Goal: Complete Application Form: Complete application form

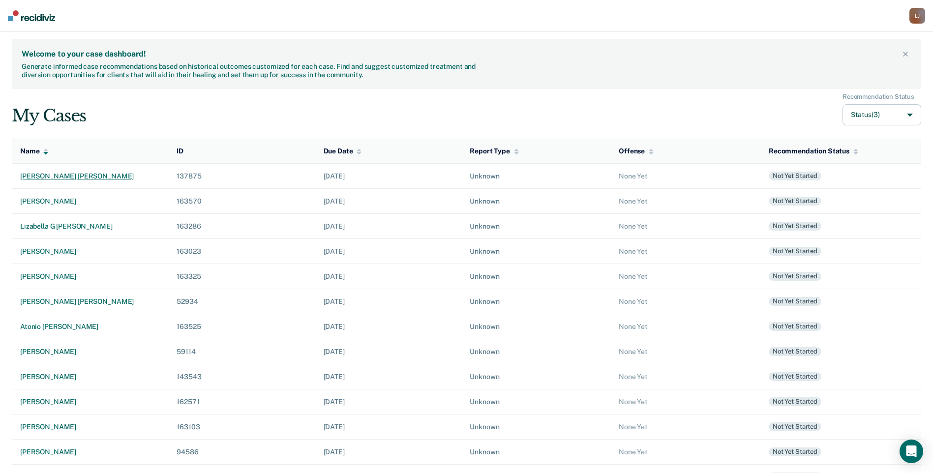
click at [83, 173] on div "[PERSON_NAME] [PERSON_NAME]" at bounding box center [90, 176] width 141 height 8
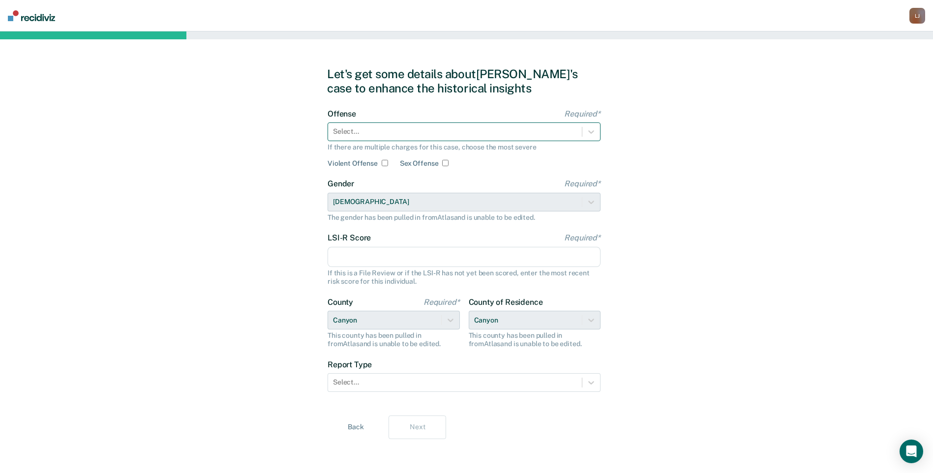
click at [350, 130] on div at bounding box center [455, 131] width 244 height 10
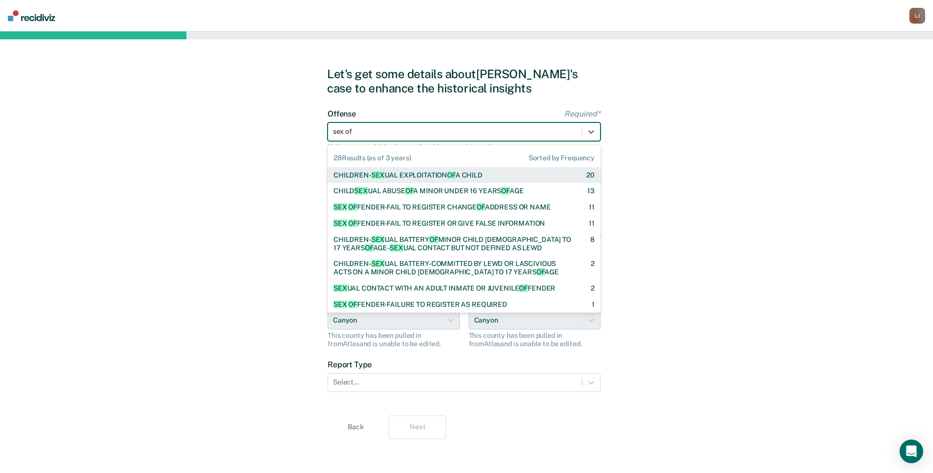
type input "sex off"
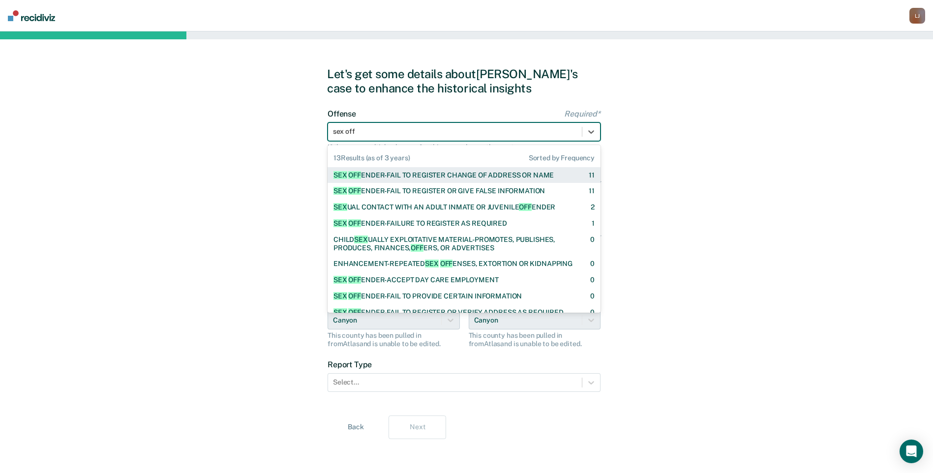
click at [421, 177] on div "SEX OFF ENDER-FAIL TO REGISTER CHANGE OF ADDRESS OR NAME" at bounding box center [444, 175] width 220 height 8
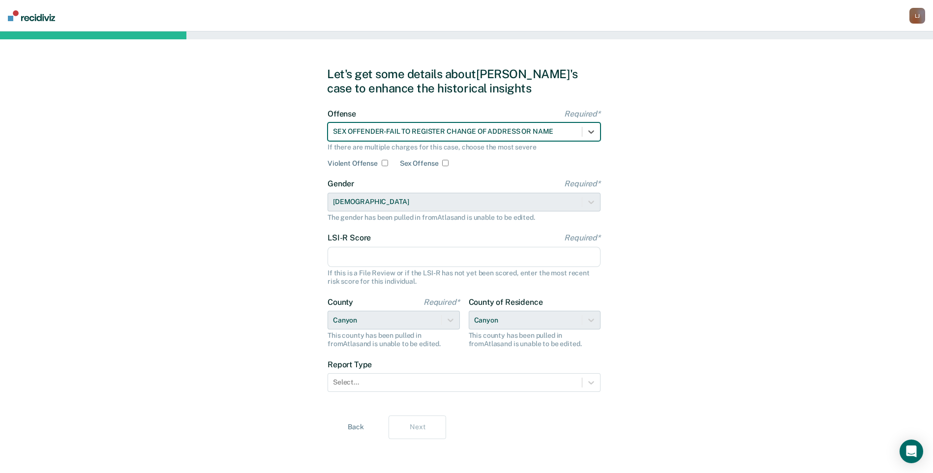
click at [443, 165] on input "Sex Offense" at bounding box center [445, 163] width 6 height 6
checkbox input "true"
click at [386, 261] on input "LSI-R Score Required*" at bounding box center [464, 257] width 273 height 21
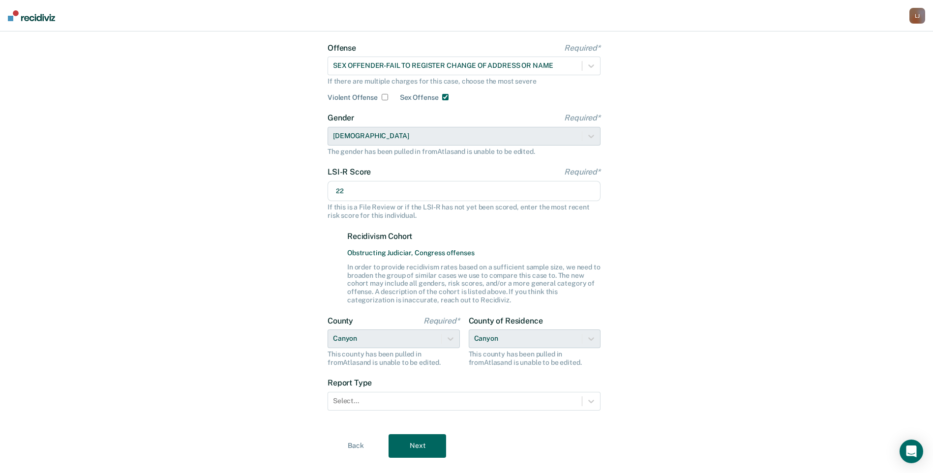
scroll to position [68, 0]
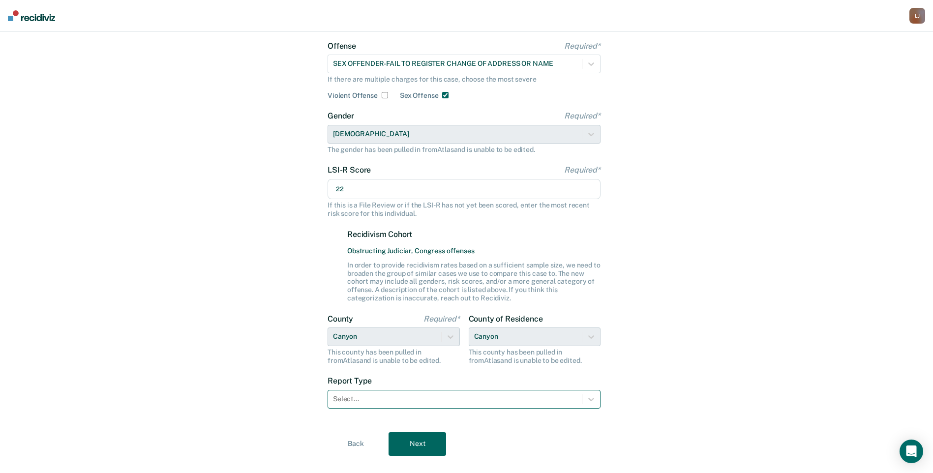
type input "22"
click at [570, 403] on div at bounding box center [455, 399] width 244 height 10
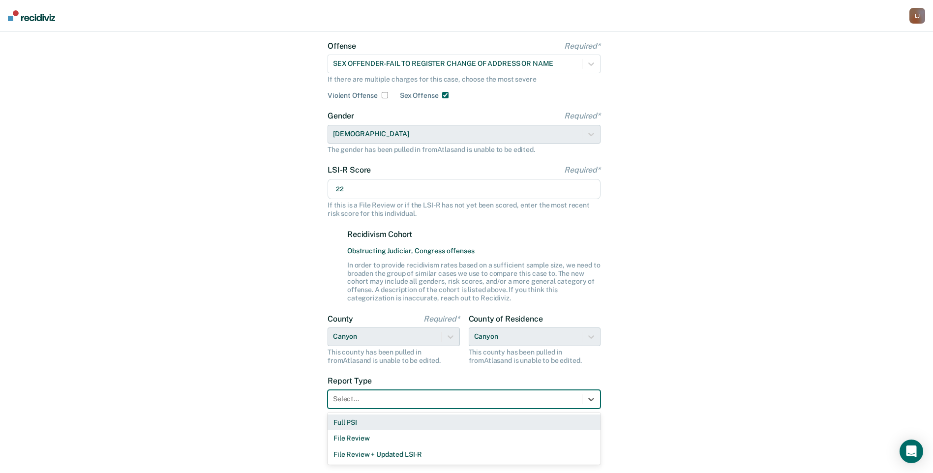
click at [554, 421] on div "Full PSI" at bounding box center [464, 423] width 273 height 16
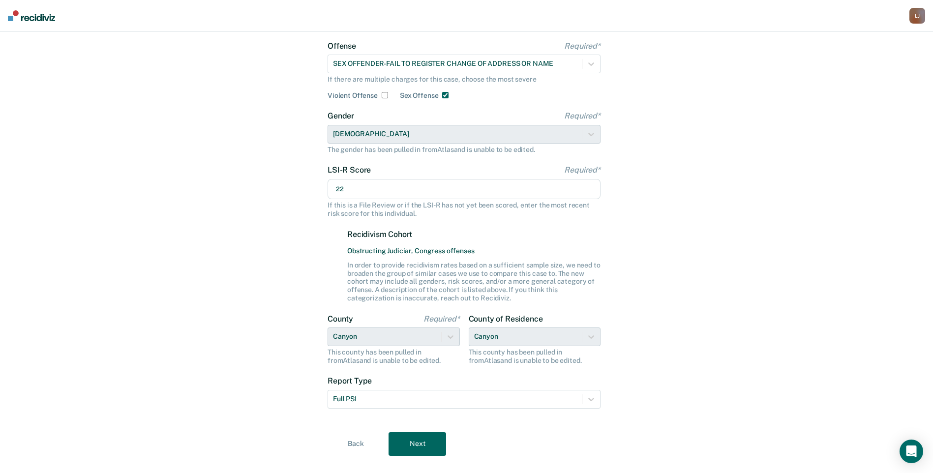
click at [429, 434] on button "Next" at bounding box center [418, 445] width 58 height 24
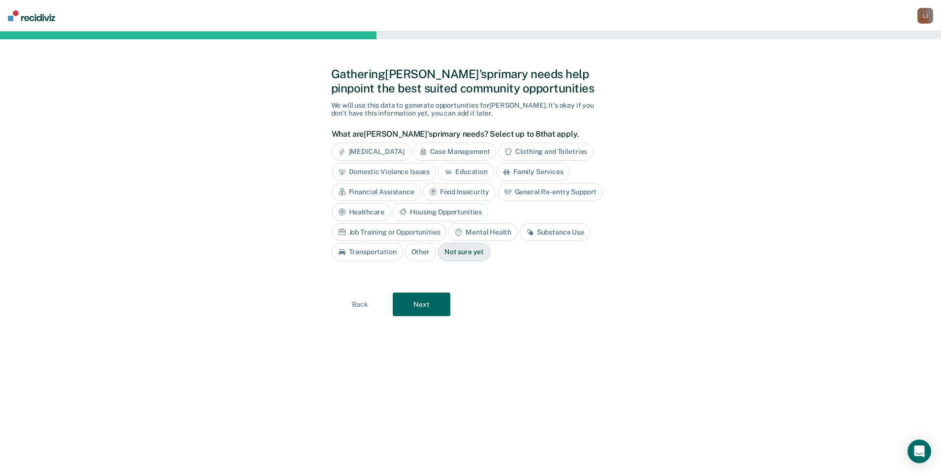
click at [403, 194] on div "Financial Assistance" at bounding box center [376, 192] width 89 height 18
click at [524, 209] on div "Housing Opportunities" at bounding box center [547, 212] width 95 height 18
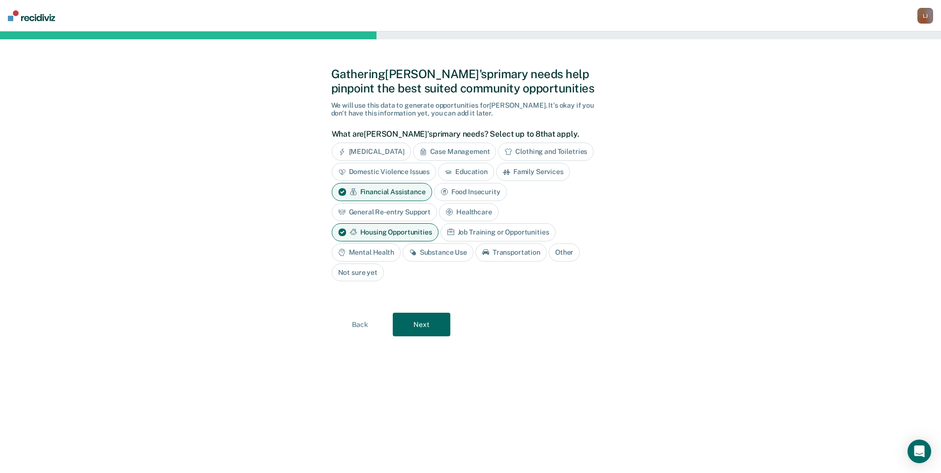
click at [434, 323] on button "Next" at bounding box center [422, 325] width 58 height 24
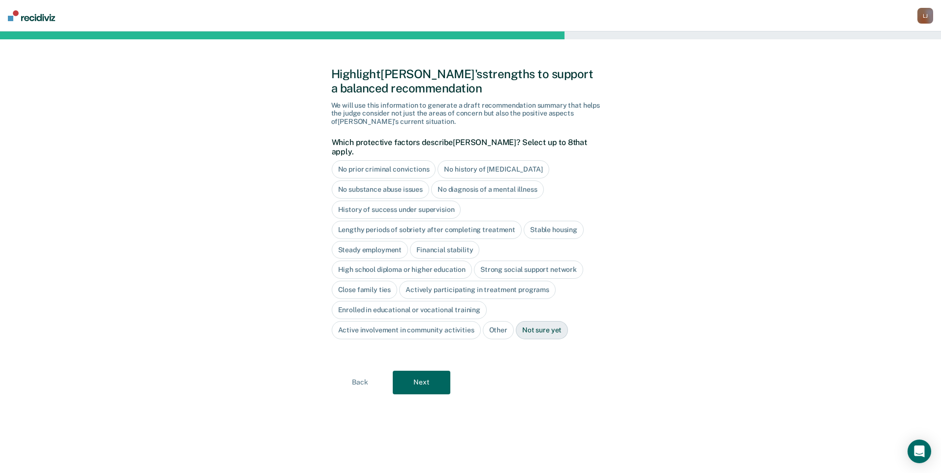
click at [413, 181] on div "No substance abuse issues" at bounding box center [381, 190] width 98 height 18
click at [378, 261] on div "High school diploma or higher education" at bounding box center [402, 270] width 141 height 18
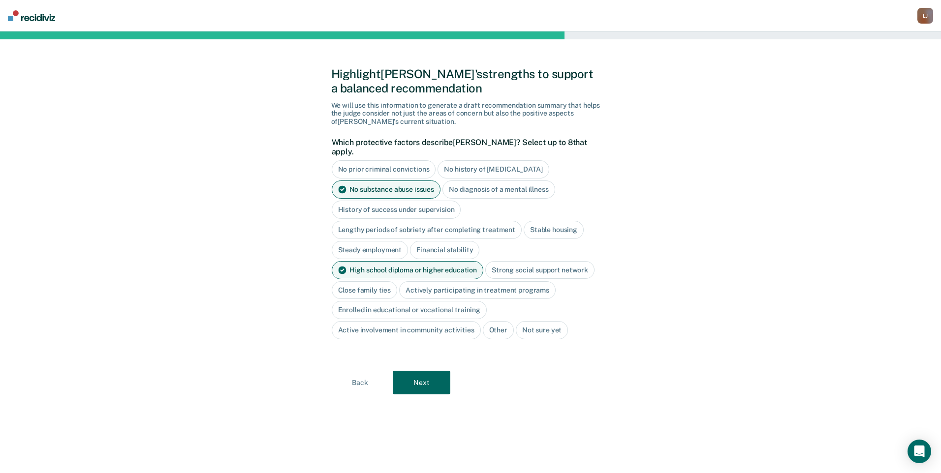
click at [409, 371] on button "Next" at bounding box center [422, 383] width 58 height 24
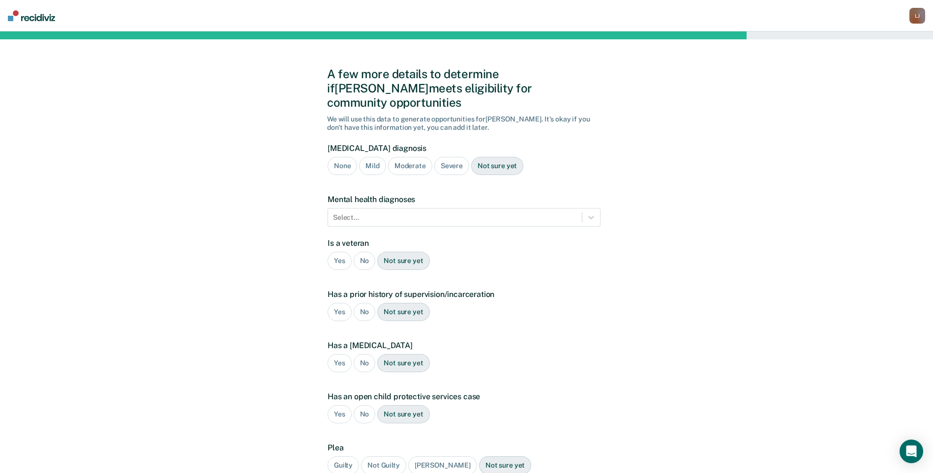
click at [349, 157] on div "None" at bounding box center [343, 166] width 30 height 18
click at [367, 252] on div "No" at bounding box center [365, 261] width 22 height 18
click at [341, 303] on div "Yes" at bounding box center [340, 312] width 24 height 18
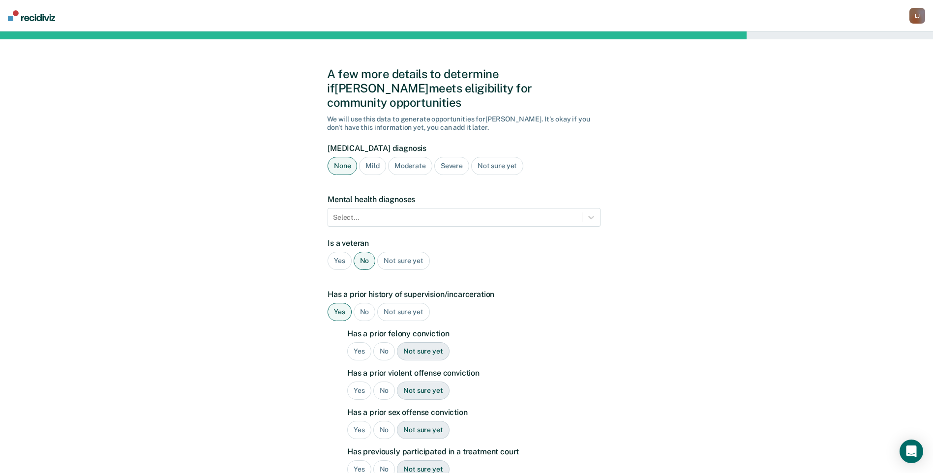
click at [357, 342] on div "Yes" at bounding box center [359, 351] width 24 height 18
click at [358, 382] on div "Yes" at bounding box center [359, 391] width 24 height 18
click at [358, 421] on div "Yes" at bounding box center [359, 430] width 24 height 18
click at [377, 461] on div "No" at bounding box center [384, 470] width 22 height 18
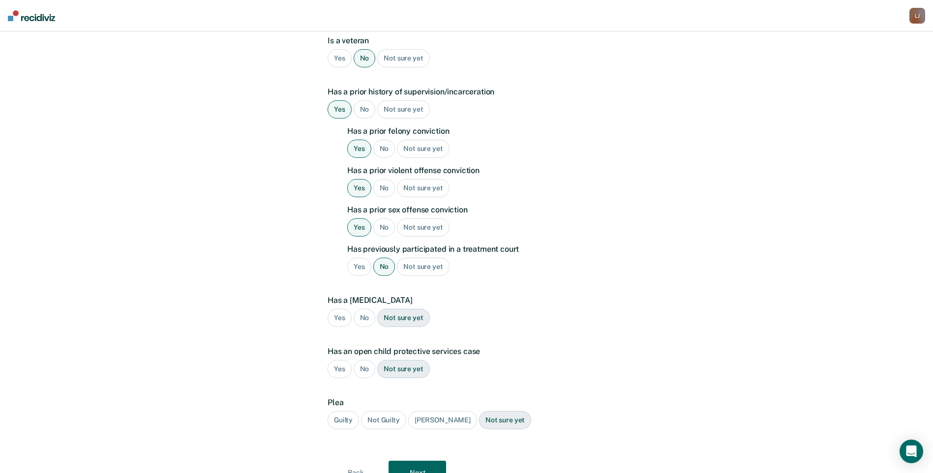
scroll to position [235, 0]
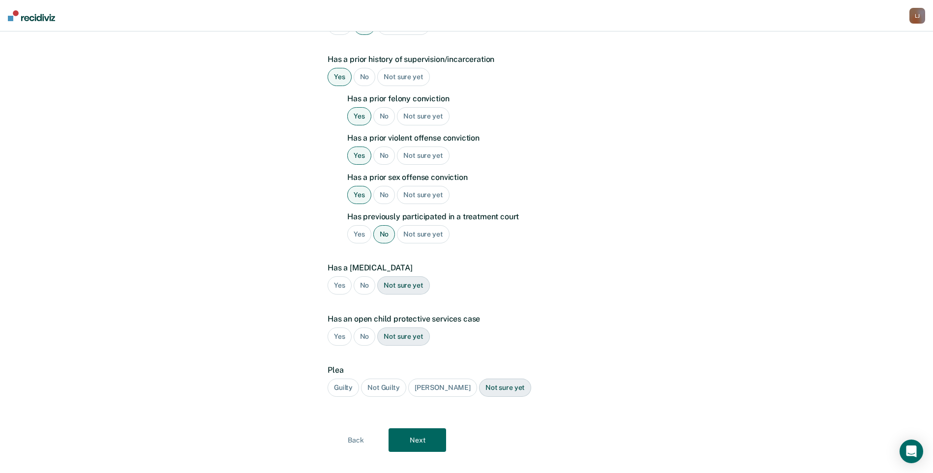
click at [346, 379] on div "Guilty" at bounding box center [343, 388] width 31 height 18
click at [405, 429] on button "Next" at bounding box center [418, 441] width 58 height 24
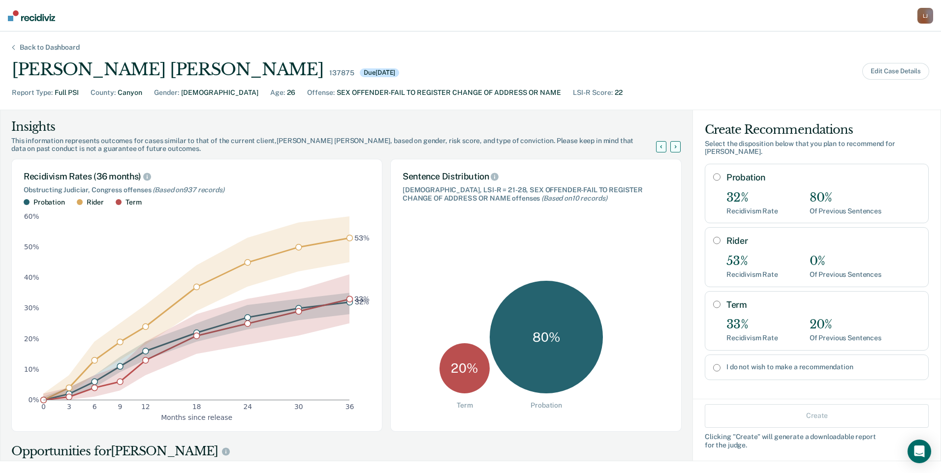
click at [713, 237] on input "Rider" at bounding box center [716, 241] width 7 height 8
radio input "true"
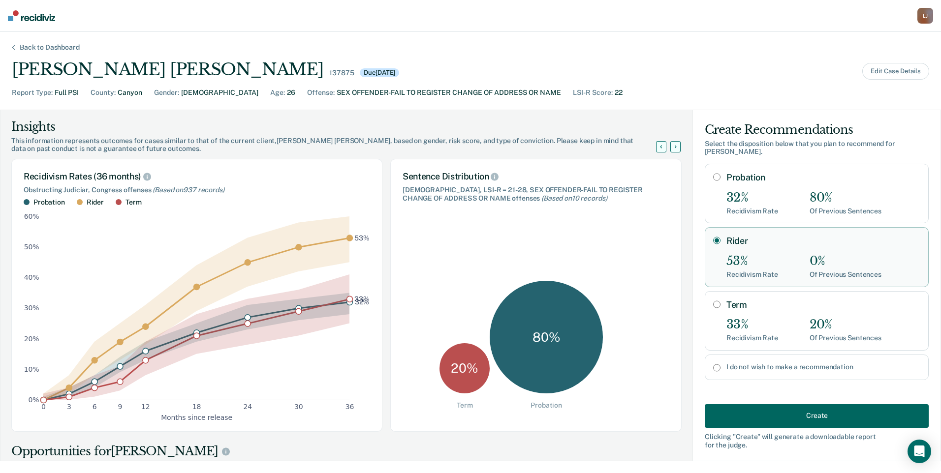
click at [788, 420] on button "Create" at bounding box center [817, 416] width 224 height 24
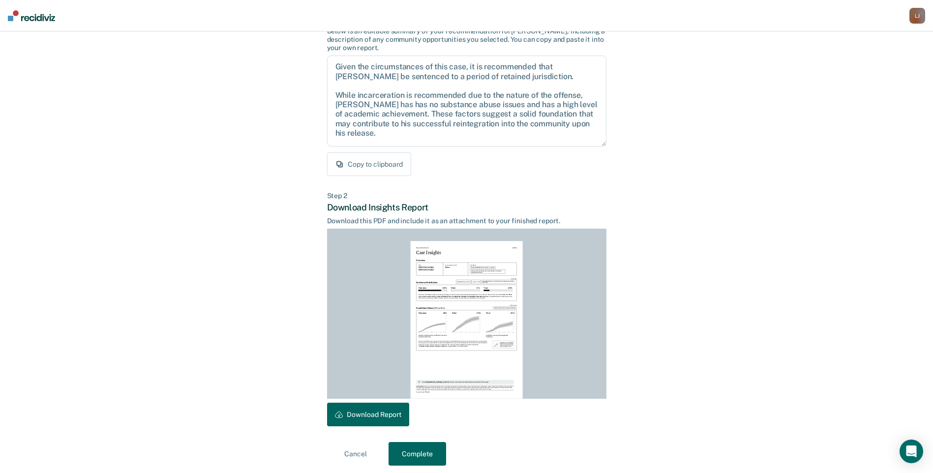
scroll to position [88, 0]
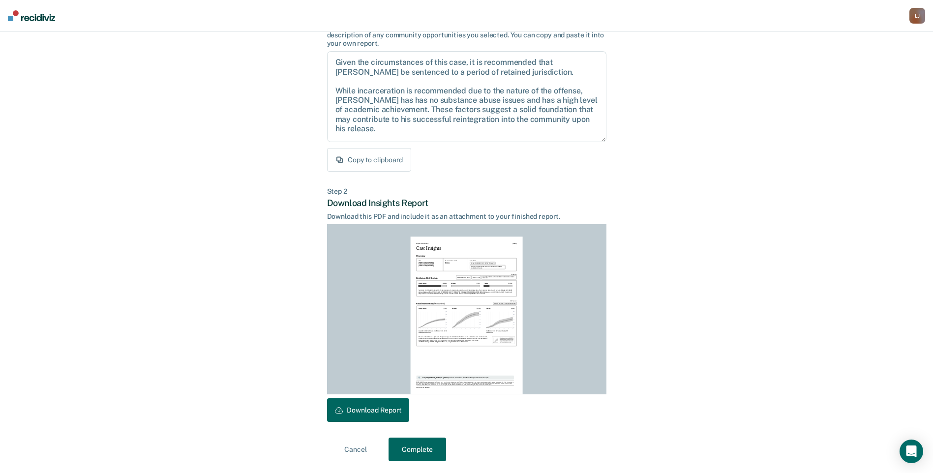
click at [388, 411] on button "Download Report" at bounding box center [368, 411] width 82 height 24
click at [392, 413] on button "Download Report" at bounding box center [368, 411] width 82 height 24
click at [409, 447] on button "Complete" at bounding box center [418, 450] width 58 height 24
